Goal: Task Accomplishment & Management: Manage account settings

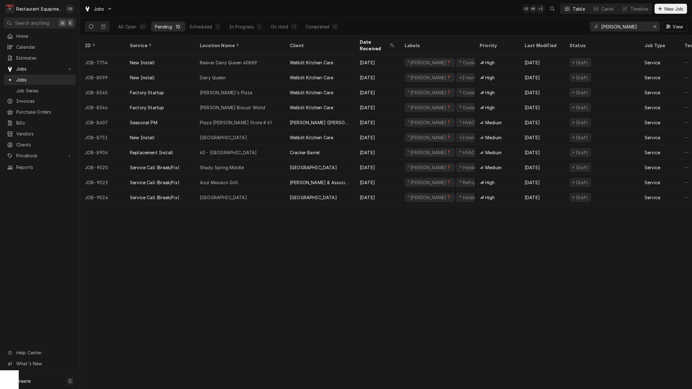
click at [246, 162] on div "Shady Spring Middle" at bounding box center [240, 167] width 90 height 15
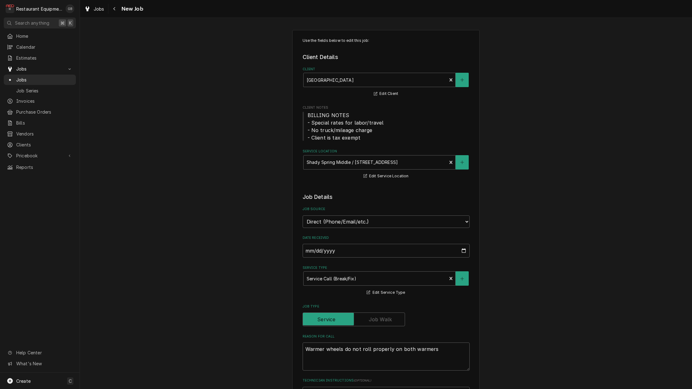
type textarea "x"
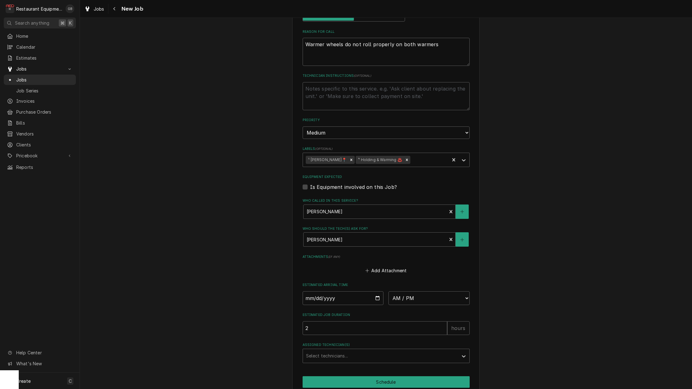
scroll to position [305, 0]
click at [319, 291] on input "Date" at bounding box center [343, 298] width 81 height 14
type input "2025-09-25"
type textarea "x"
select select "14:15:00"
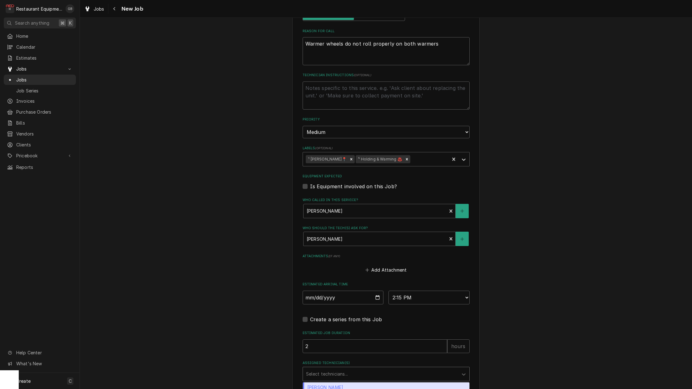
drag, startPoint x: 404, startPoint y: 286, endPoint x: 403, endPoint y: 358, distance: 71.8
click at [403, 368] on div "Assigned Technician(s)" at bounding box center [380, 373] width 149 height 11
click at [309, 387] on div "[PERSON_NAME]" at bounding box center [386, 392] width 166 height 10
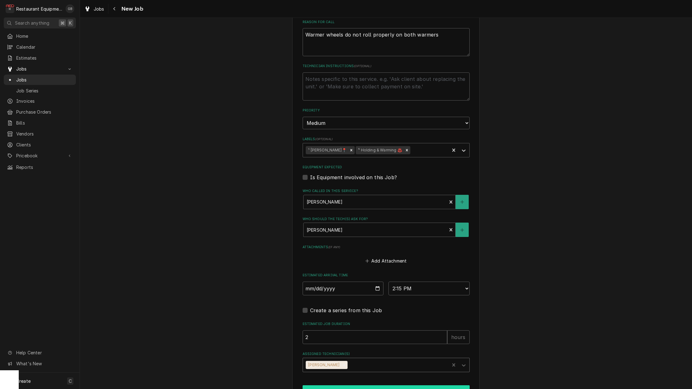
click at [363, 385] on button "Schedule" at bounding box center [386, 391] width 167 height 12
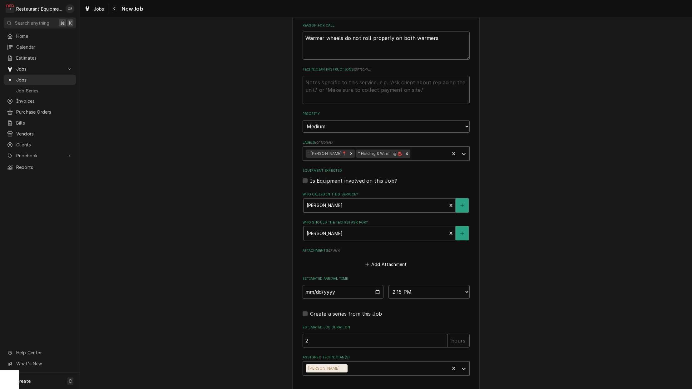
type textarea "x"
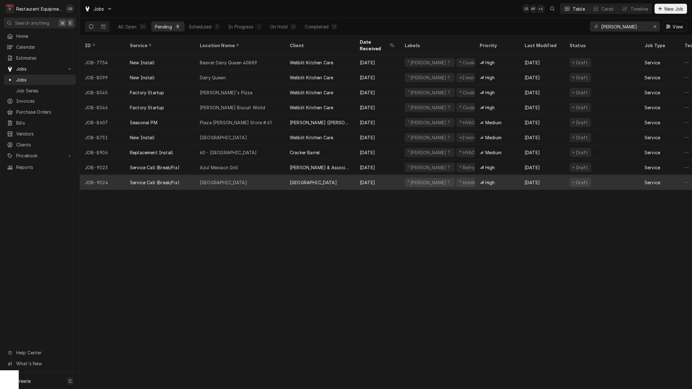
drag, startPoint x: 0, startPoint y: 0, endPoint x: 239, endPoint y: 175, distance: 295.9
click at [239, 179] on div "[GEOGRAPHIC_DATA]" at bounding box center [223, 182] width 47 height 7
click at [240, 179] on div "[GEOGRAPHIC_DATA]" at bounding box center [223, 182] width 47 height 7
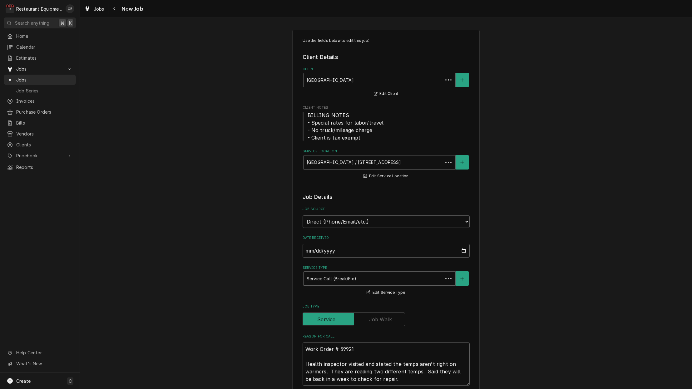
type textarea "x"
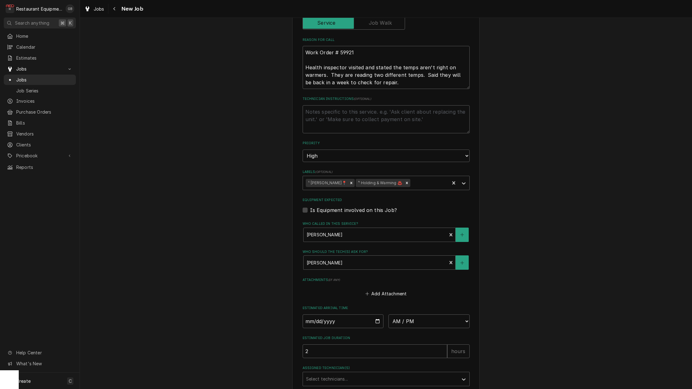
scroll to position [304, 0]
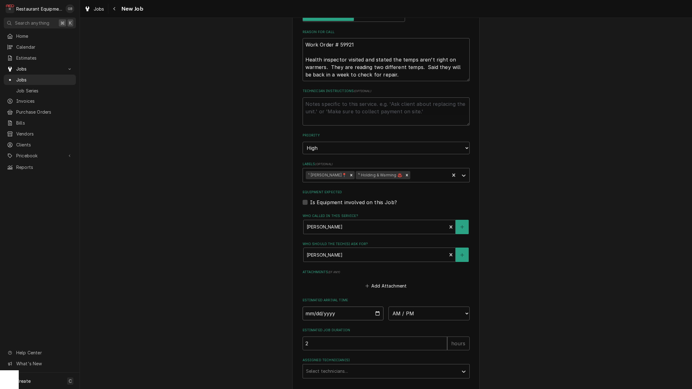
click at [317, 307] on input "Date" at bounding box center [343, 314] width 81 height 14
type input "[DATE]"
type textarea "x"
select select "15:00:00"
drag, startPoint x: 341, startPoint y: 331, endPoint x: 355, endPoint y: 375, distance: 46.5
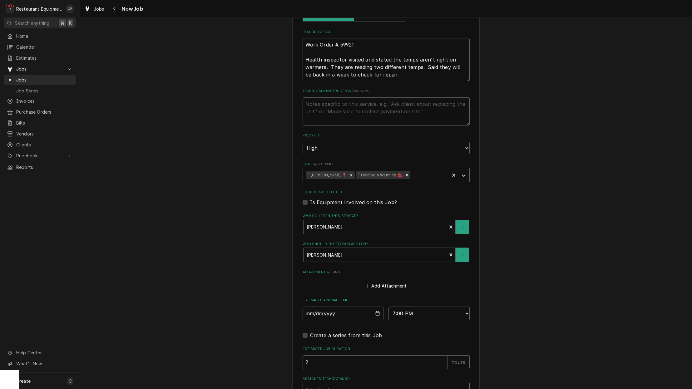
click at [355, 384] on div "Assigned Technician(s)" at bounding box center [380, 389] width 149 height 11
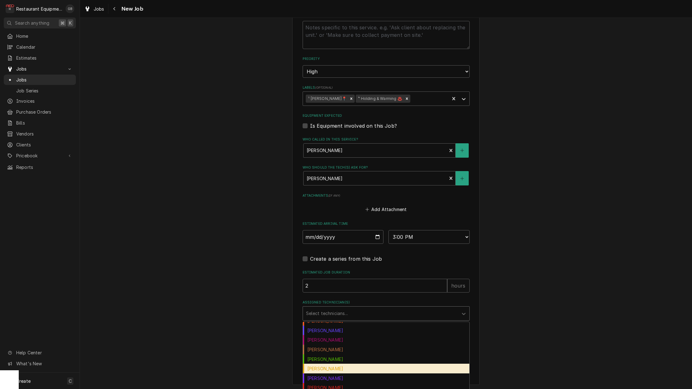
scroll to position [35, 0]
click at [334, 373] on div "Kaleb Lewis" at bounding box center [386, 378] width 166 height 10
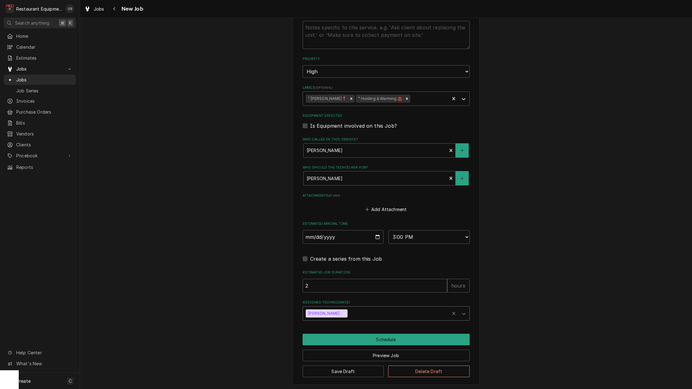
scroll to position [368, 0]
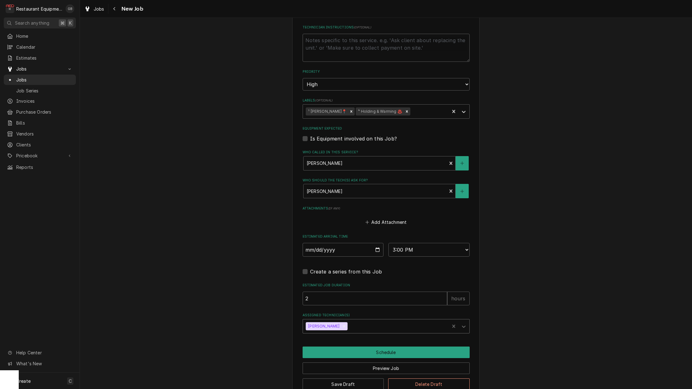
click at [377, 347] on button "Schedule" at bounding box center [386, 353] width 167 height 12
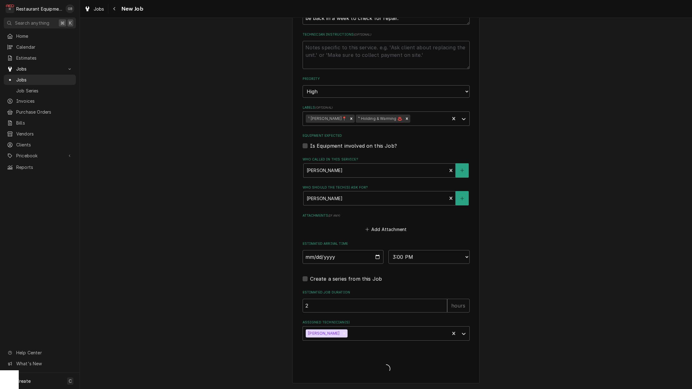
scroll to position [347, 0]
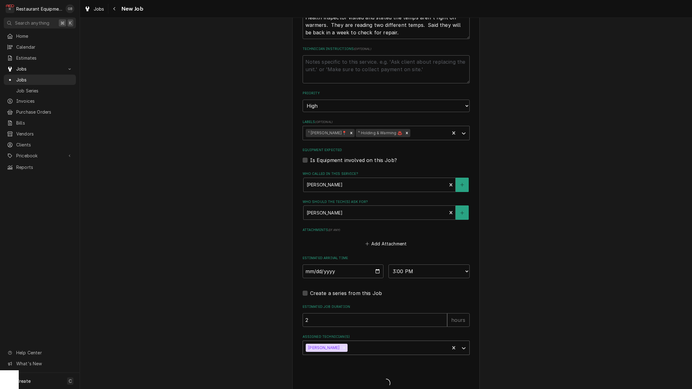
type textarea "x"
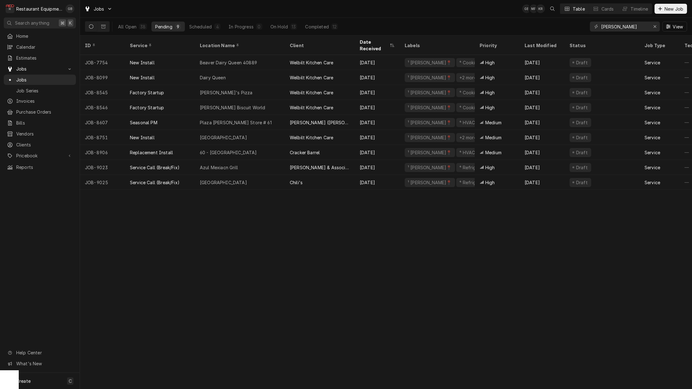
click at [275, 175] on div "[GEOGRAPHIC_DATA]" at bounding box center [240, 182] width 90 height 15
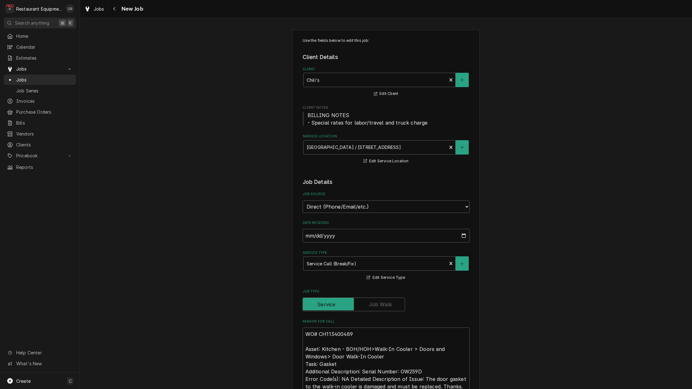
type textarea "x"
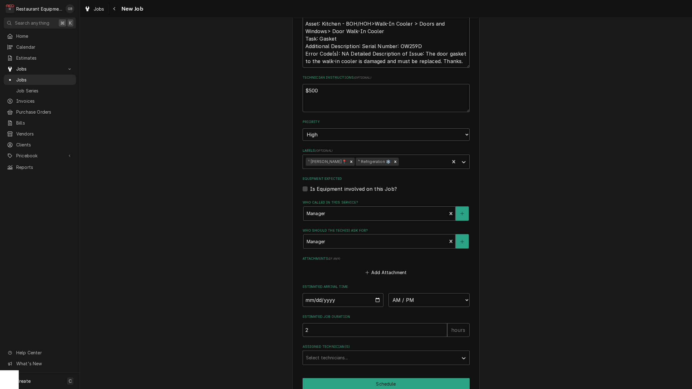
scroll to position [328, 0]
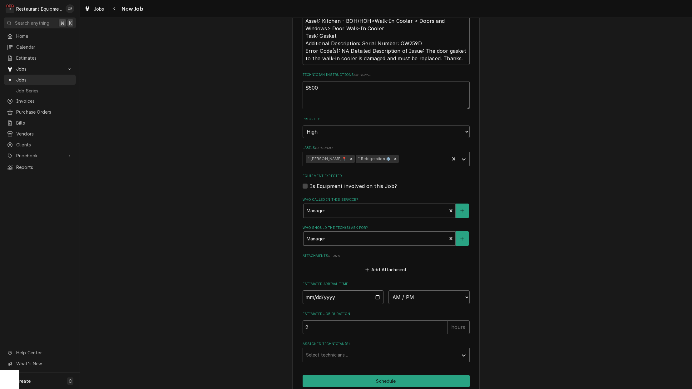
click at [320, 290] on input "Date" at bounding box center [343, 297] width 81 height 14
type input "[DATE]"
type textarea "x"
select select "15:15:00"
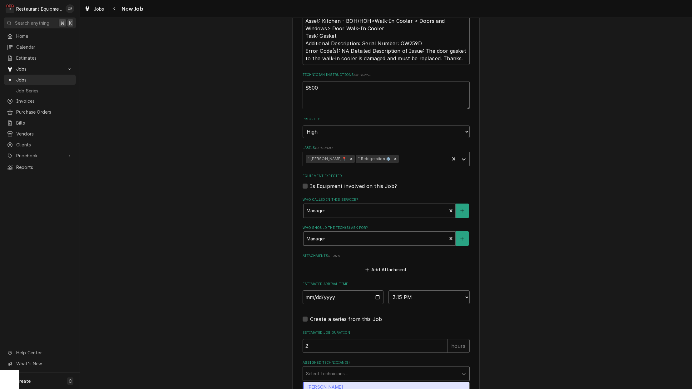
click at [419, 368] on div "Assigned Technician(s)" at bounding box center [380, 373] width 149 height 11
click at [348, 387] on div "[PERSON_NAME]" at bounding box center [386, 392] width 166 height 10
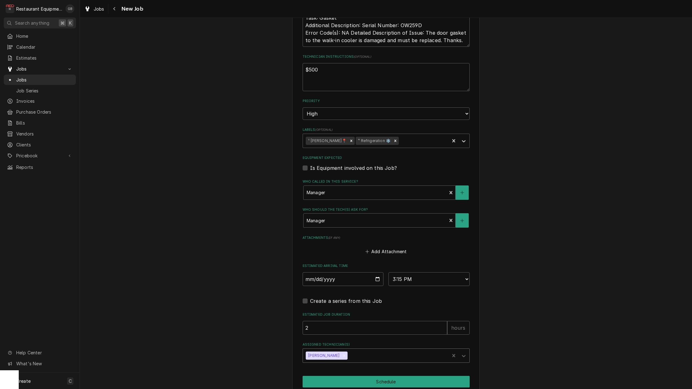
scroll to position [358, 0]
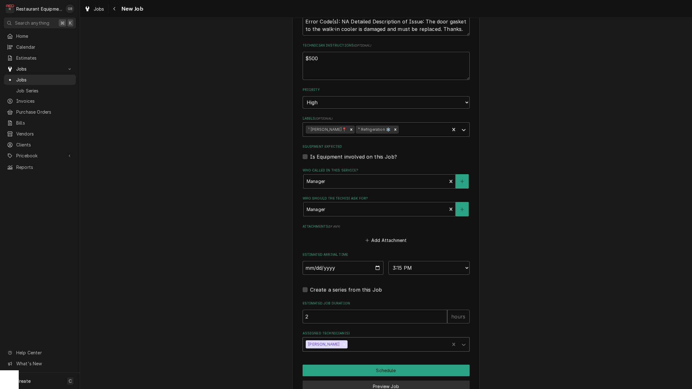
click at [392, 365] on button "Schedule" at bounding box center [386, 371] width 167 height 12
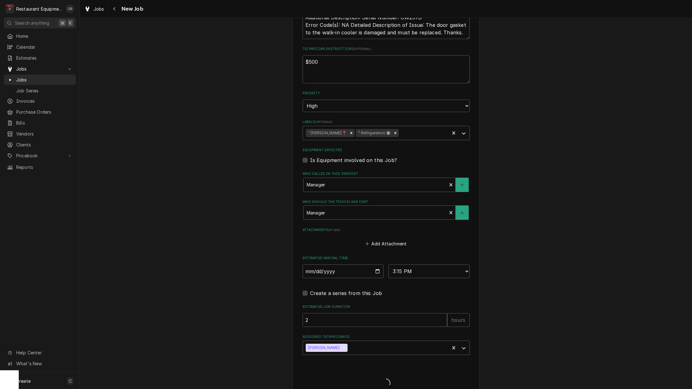
type textarea "x"
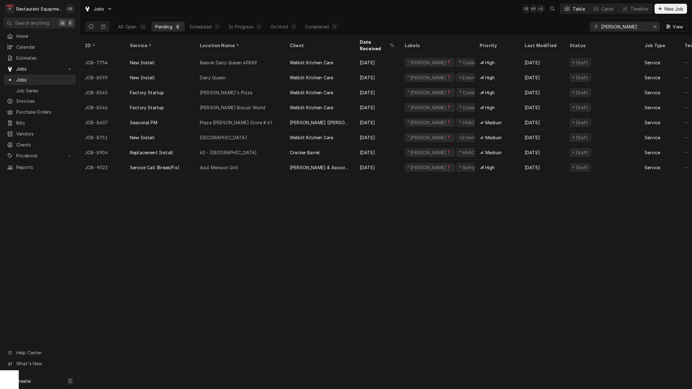
click at [211, 27] on div "Scheduled" at bounding box center [200, 26] width 22 height 7
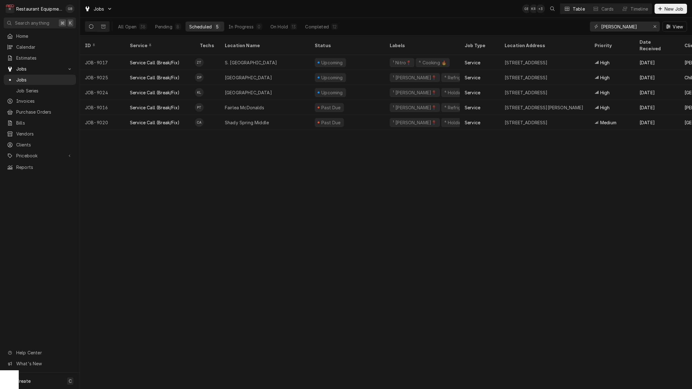
scroll to position [0, 0]
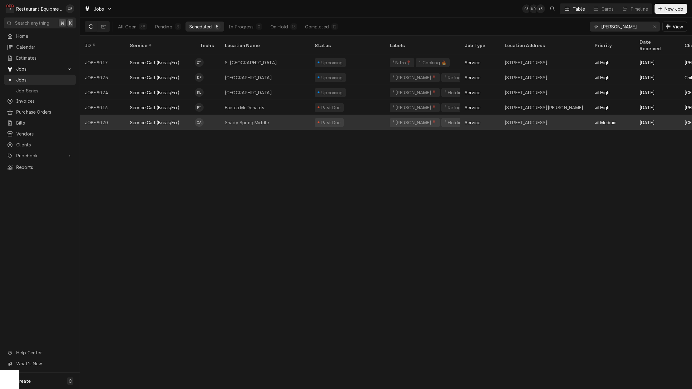
click at [209, 118] on td "CA" at bounding box center [207, 122] width 25 height 15
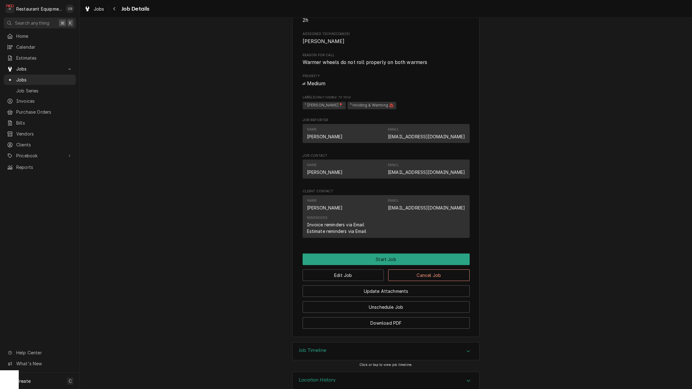
scroll to position [293, 0]
